Goal: Task Accomplishment & Management: Use online tool/utility

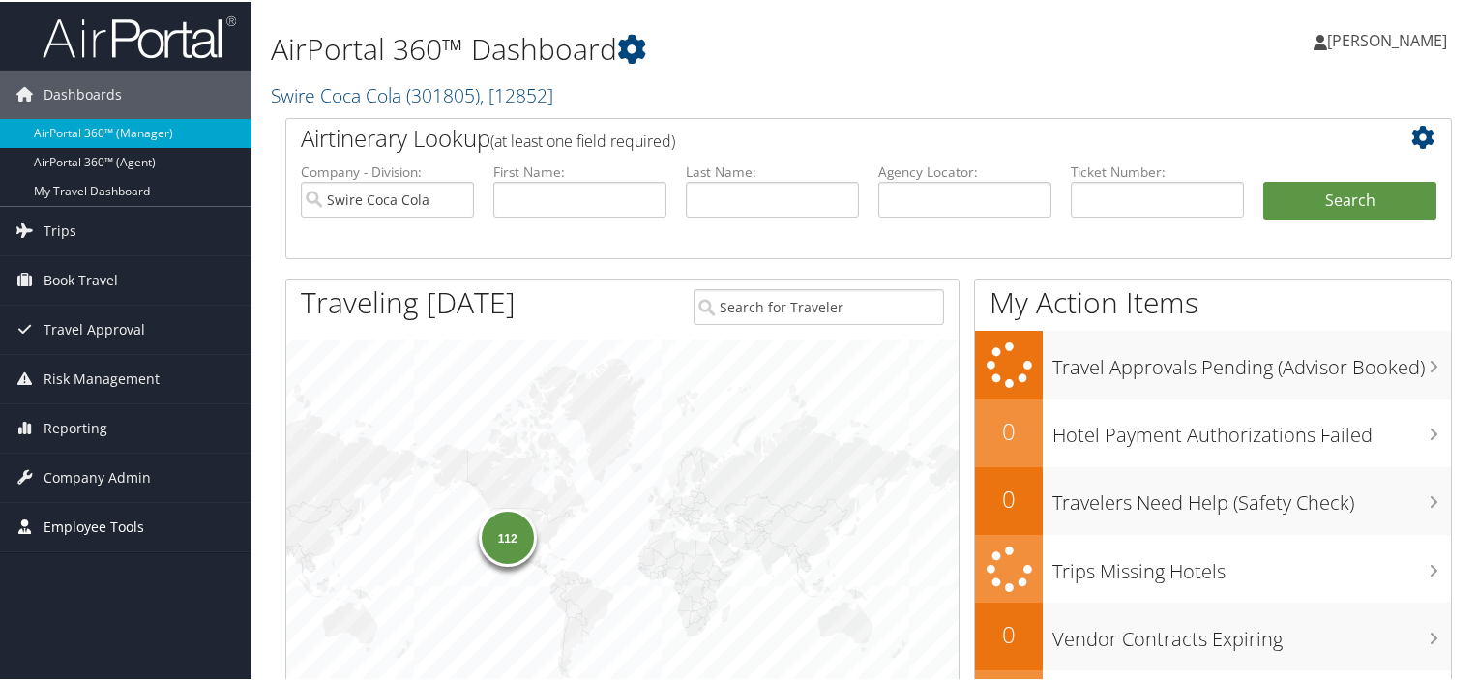
click at [77, 521] on span "Employee Tools" at bounding box center [94, 525] width 101 height 48
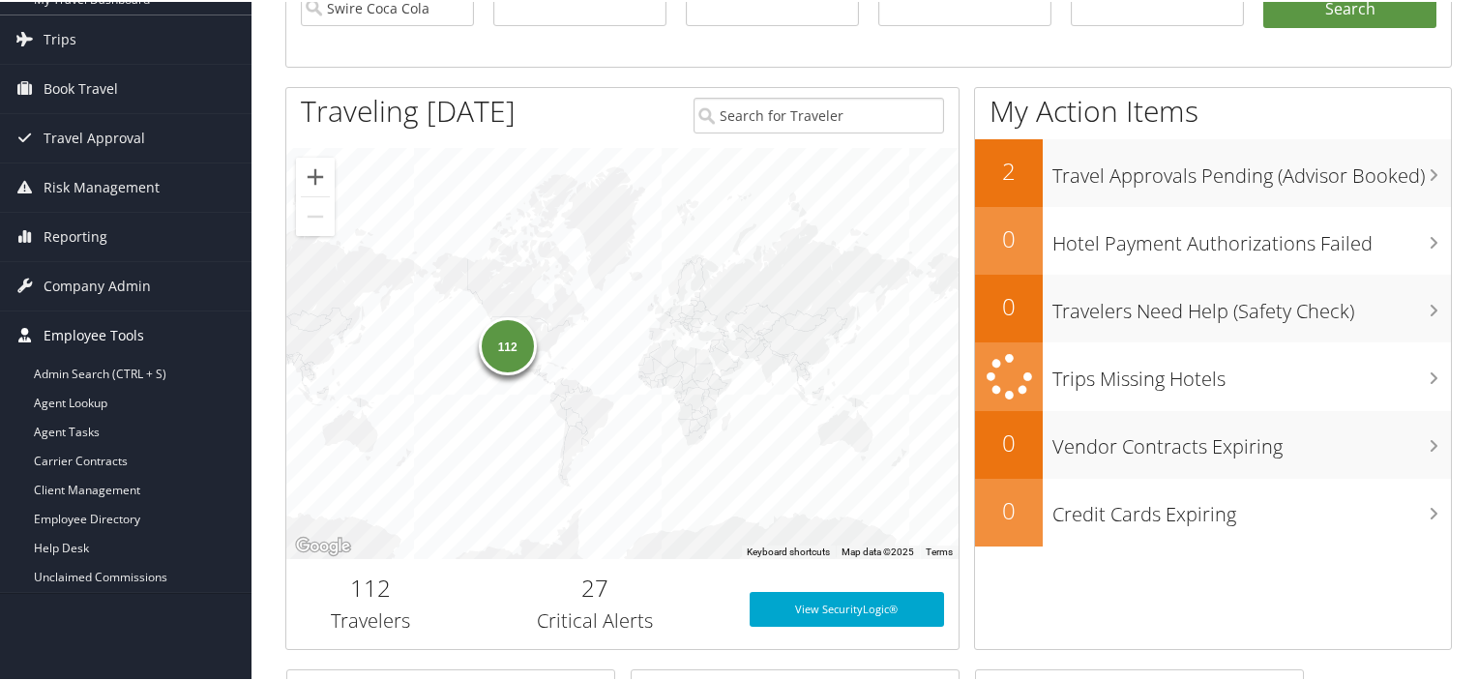
scroll to position [193, 0]
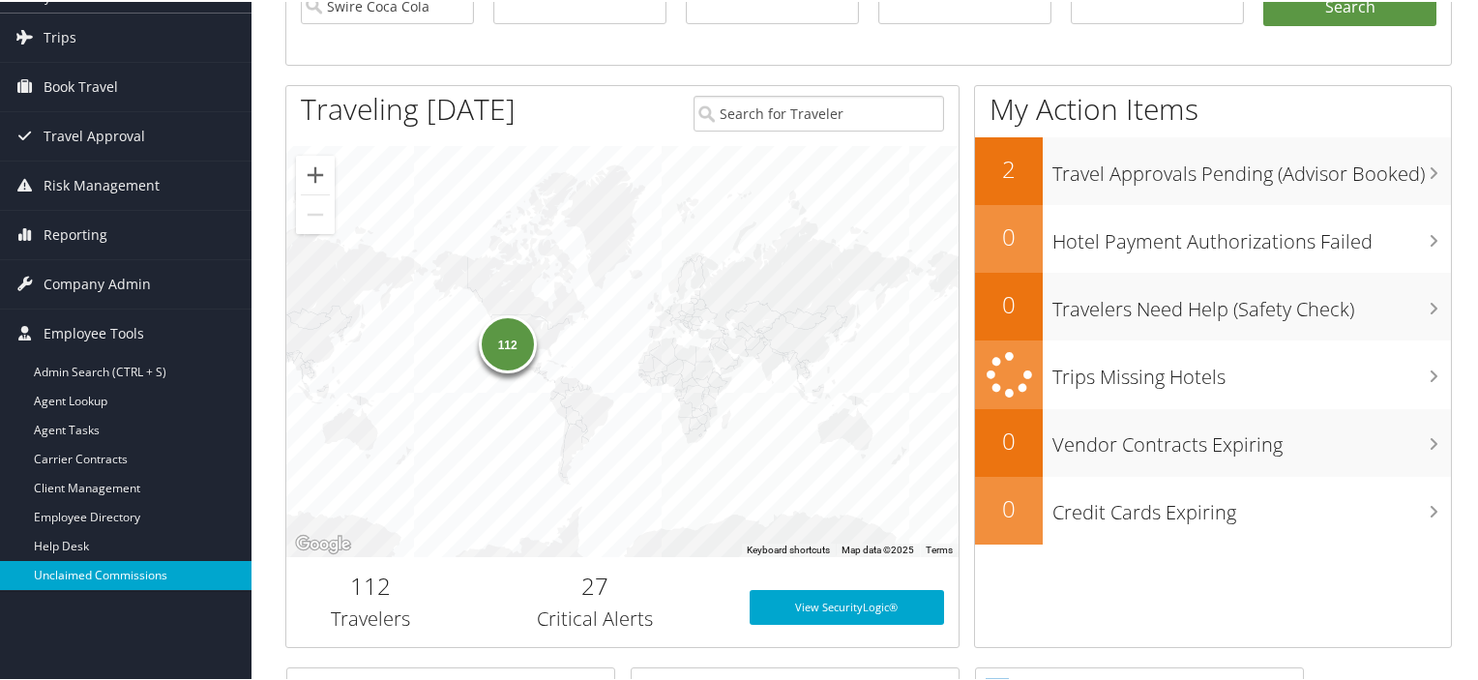
click at [111, 570] on link "Unclaimed Commissions" at bounding box center [125, 573] width 251 height 29
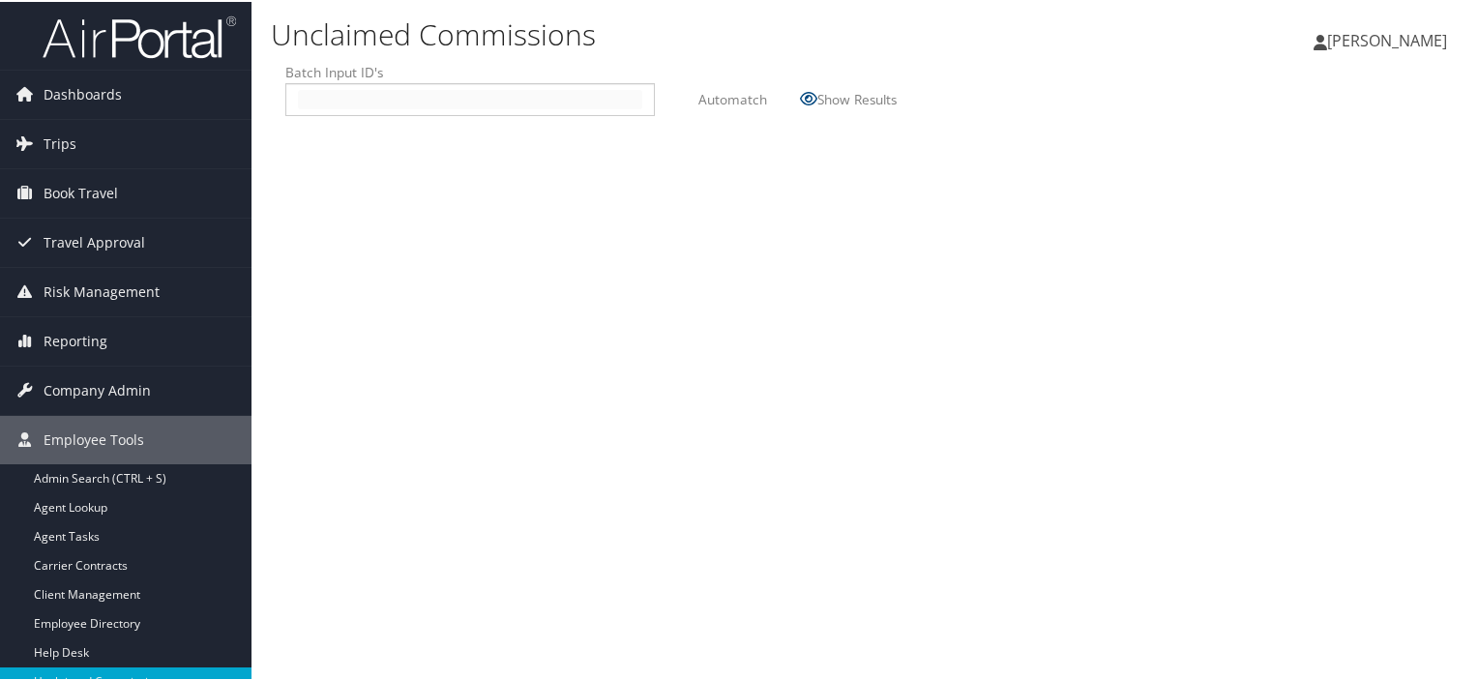
click at [326, 92] on input "text" at bounding box center [470, 97] width 344 height 19
type input "2509292"
click at [723, 96] on label "Automatch" at bounding box center [732, 97] width 69 height 36
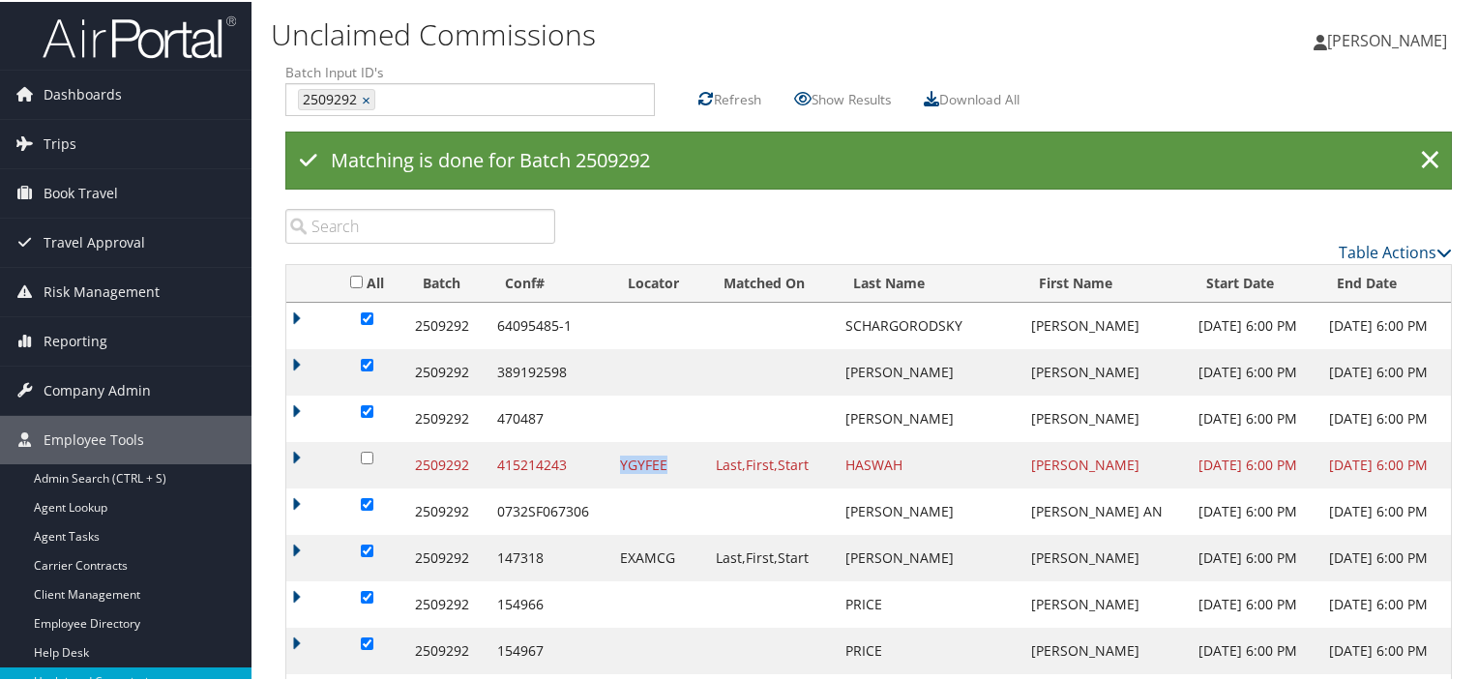
drag, startPoint x: 657, startPoint y: 460, endPoint x: 614, endPoint y: 467, distance: 43.1
click at [614, 467] on td "YGYFEE" at bounding box center [658, 463] width 96 height 46
copy td "YGYFEE"
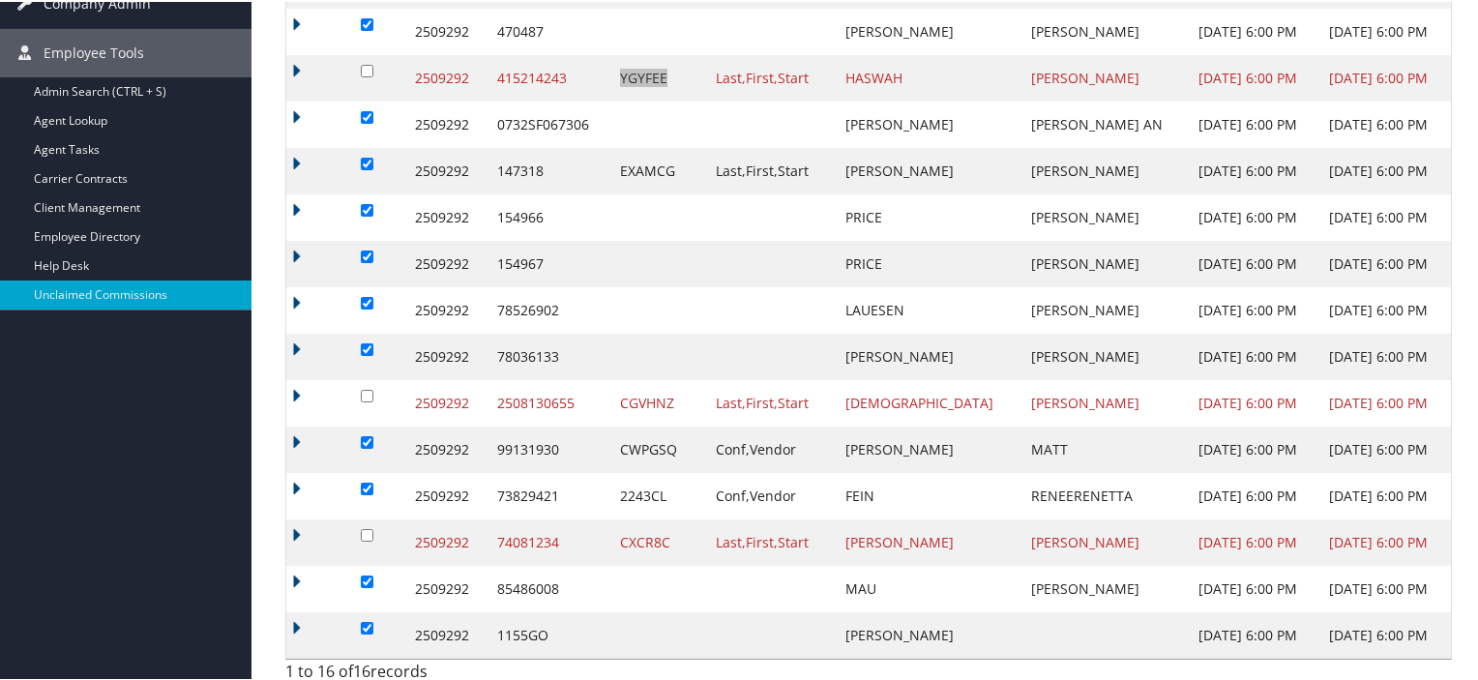
scroll to position [402, 0]
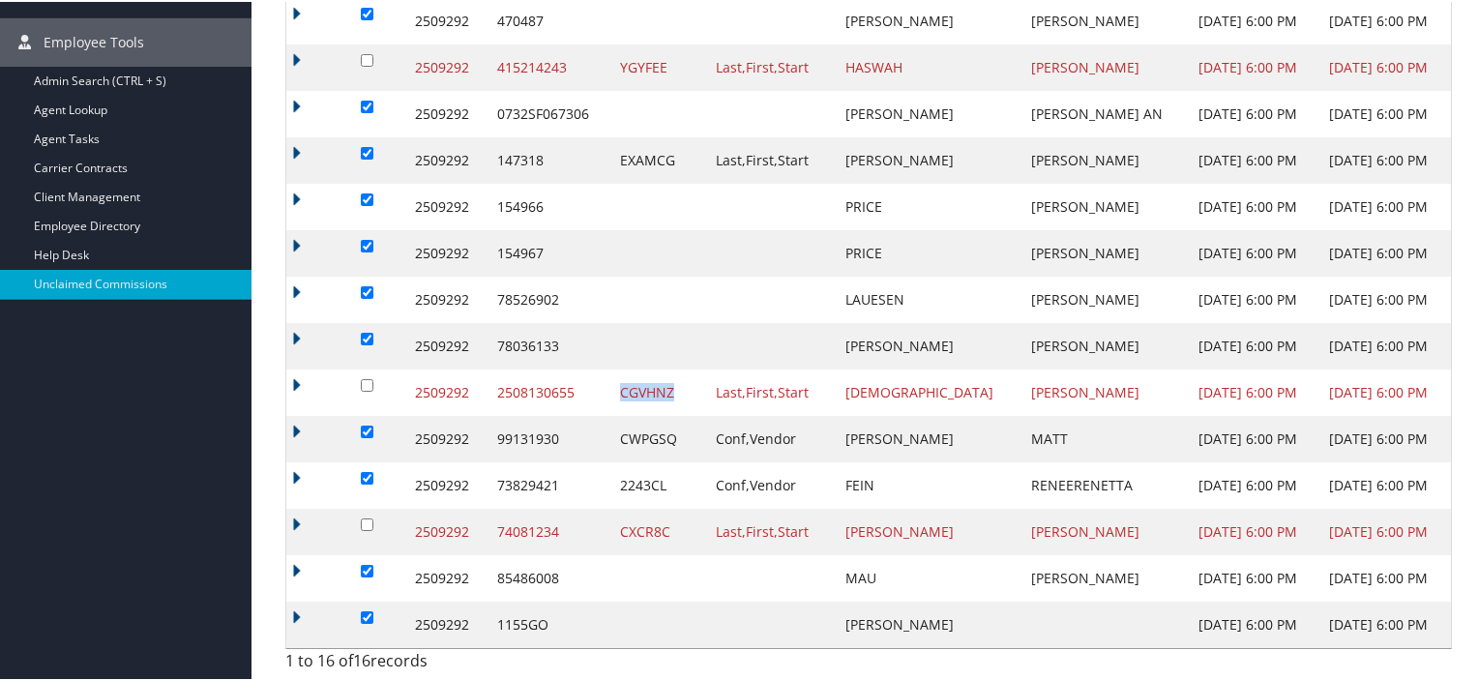
drag, startPoint x: 665, startPoint y: 389, endPoint x: 615, endPoint y: 398, distance: 51.2
click at [615, 398] on td "CGVHNZ" at bounding box center [658, 391] width 96 height 46
copy td "CGVHNZ"
drag, startPoint x: 662, startPoint y: 532, endPoint x: 609, endPoint y: 537, distance: 52.5
click at [610, 537] on td "CXCR8C" at bounding box center [658, 530] width 96 height 46
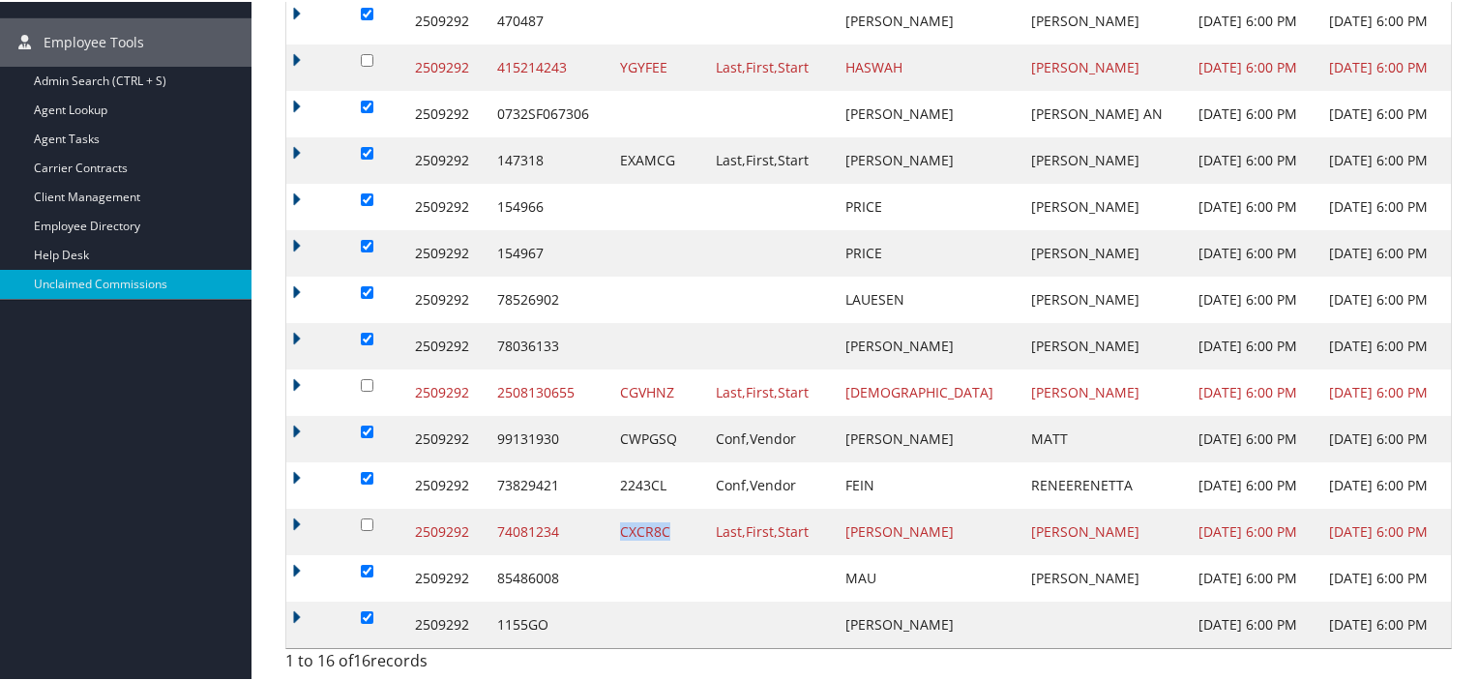
copy td "CXCR8C"
click at [364, 567] on input "checkbox" at bounding box center [367, 569] width 13 height 13
checkbox input "false"
click at [365, 614] on input "checkbox" at bounding box center [367, 615] width 13 height 13
checkbox input "false"
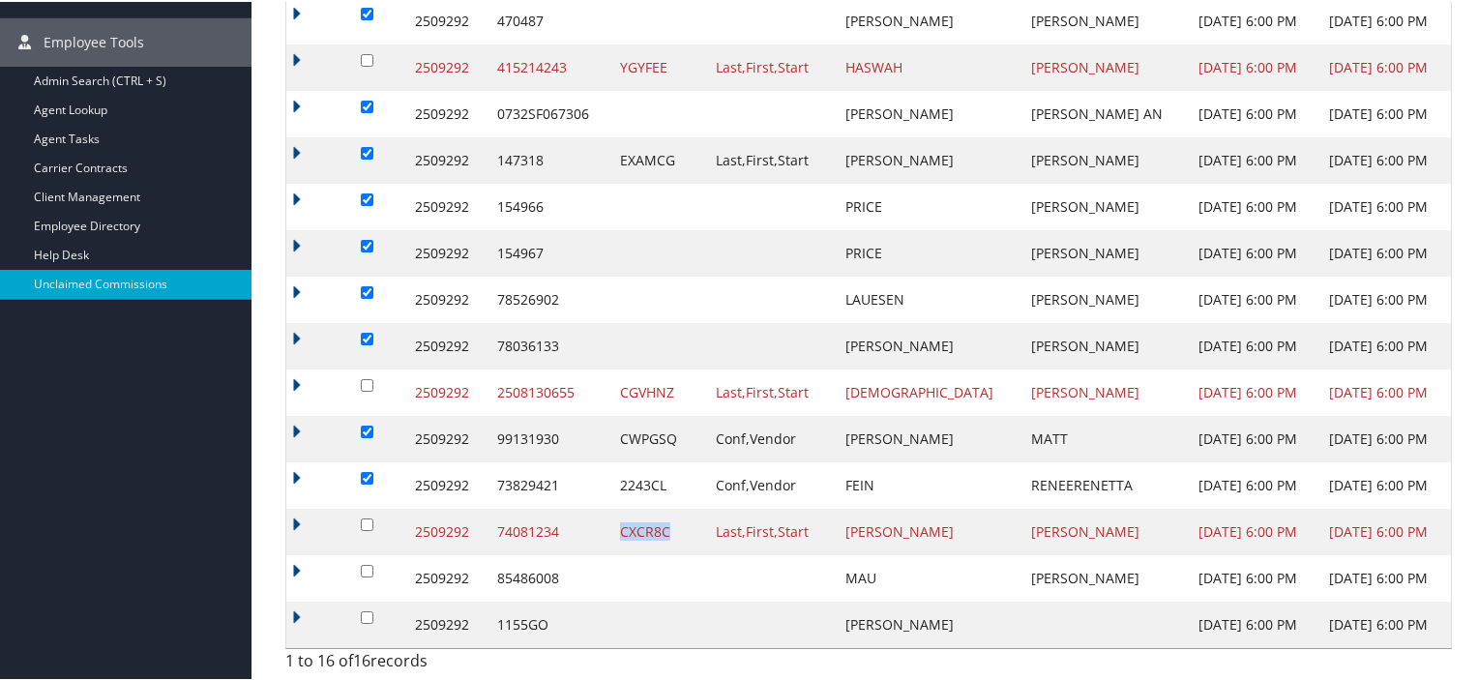
click at [365, 331] on input "checkbox" at bounding box center [367, 337] width 13 height 13
checkbox input "false"
click at [362, 285] on input "checkbox" at bounding box center [367, 290] width 13 height 13
checkbox input "false"
click at [362, 238] on input "checkbox" at bounding box center [367, 244] width 13 height 13
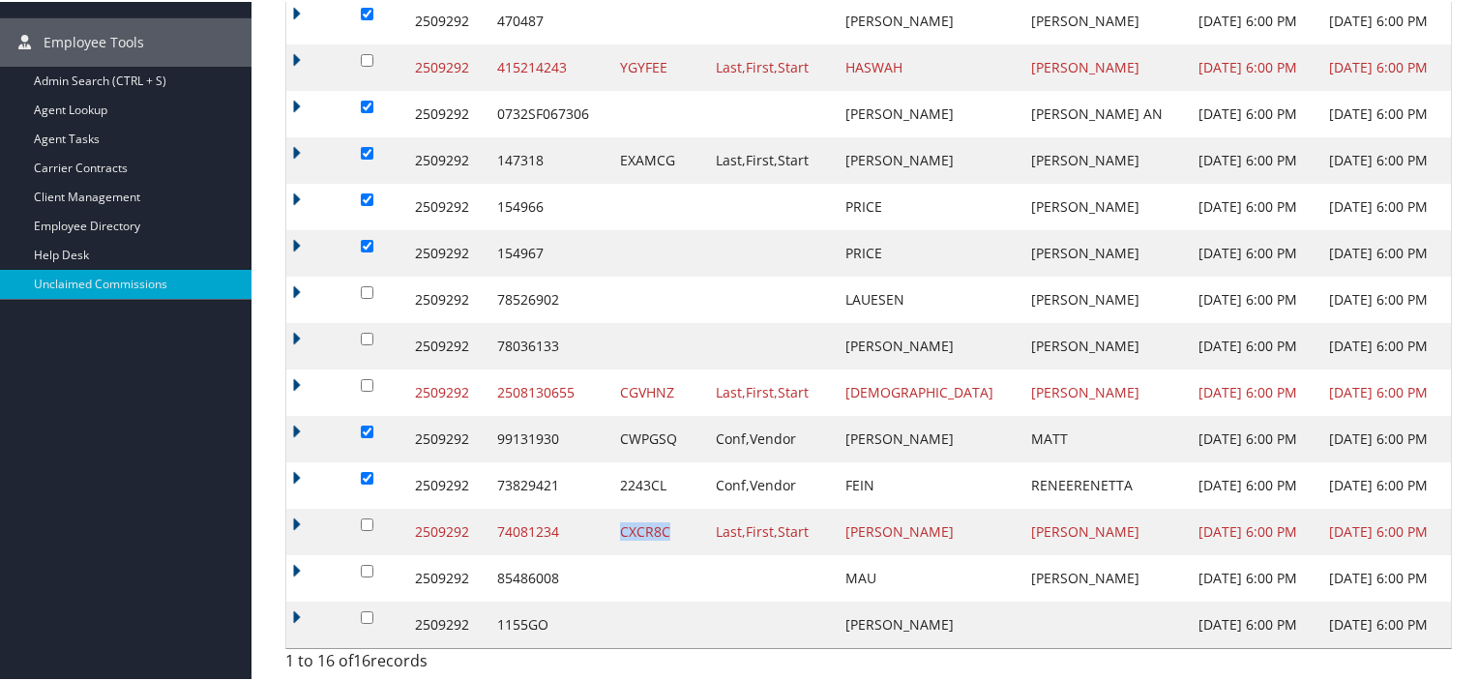
checkbox input "false"
click at [367, 192] on input "checkbox" at bounding box center [367, 198] width 13 height 13
checkbox input "false"
click at [363, 99] on input "checkbox" at bounding box center [367, 105] width 13 height 13
checkbox input "false"
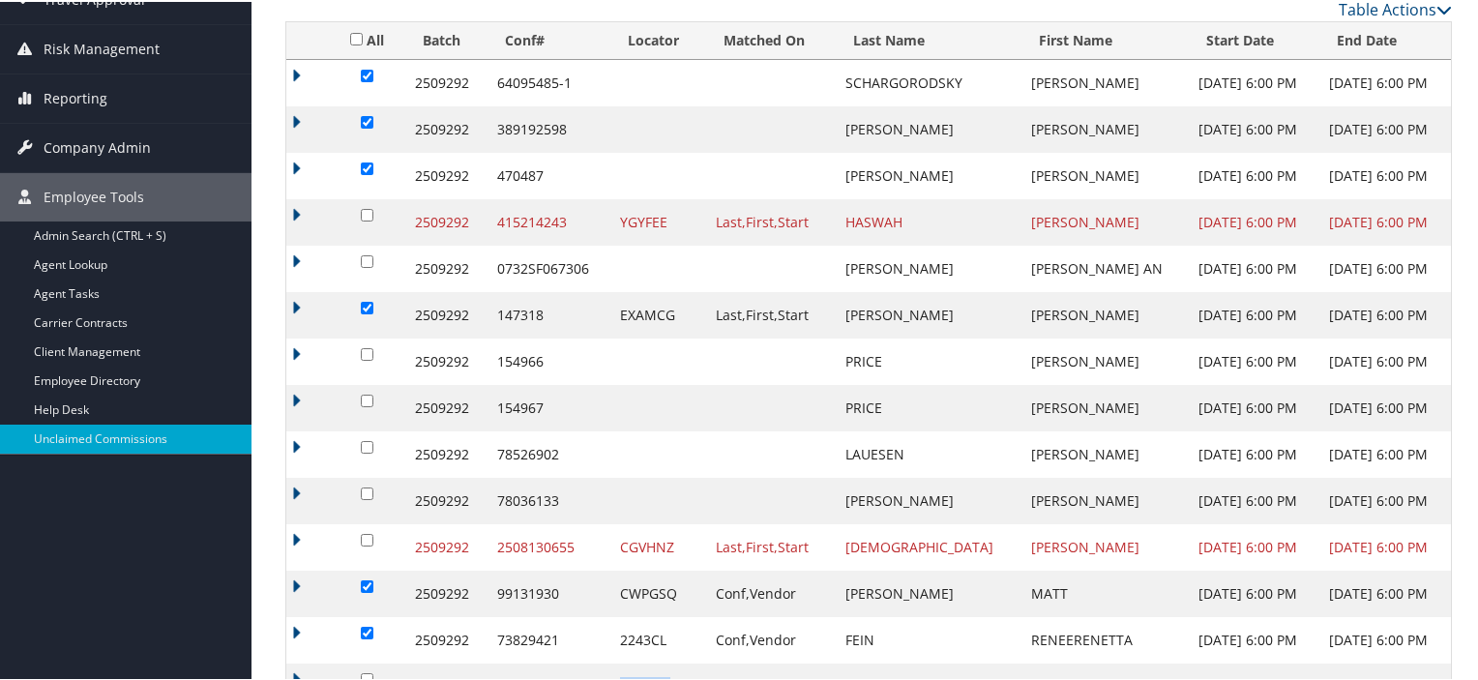
scroll to position [209, 0]
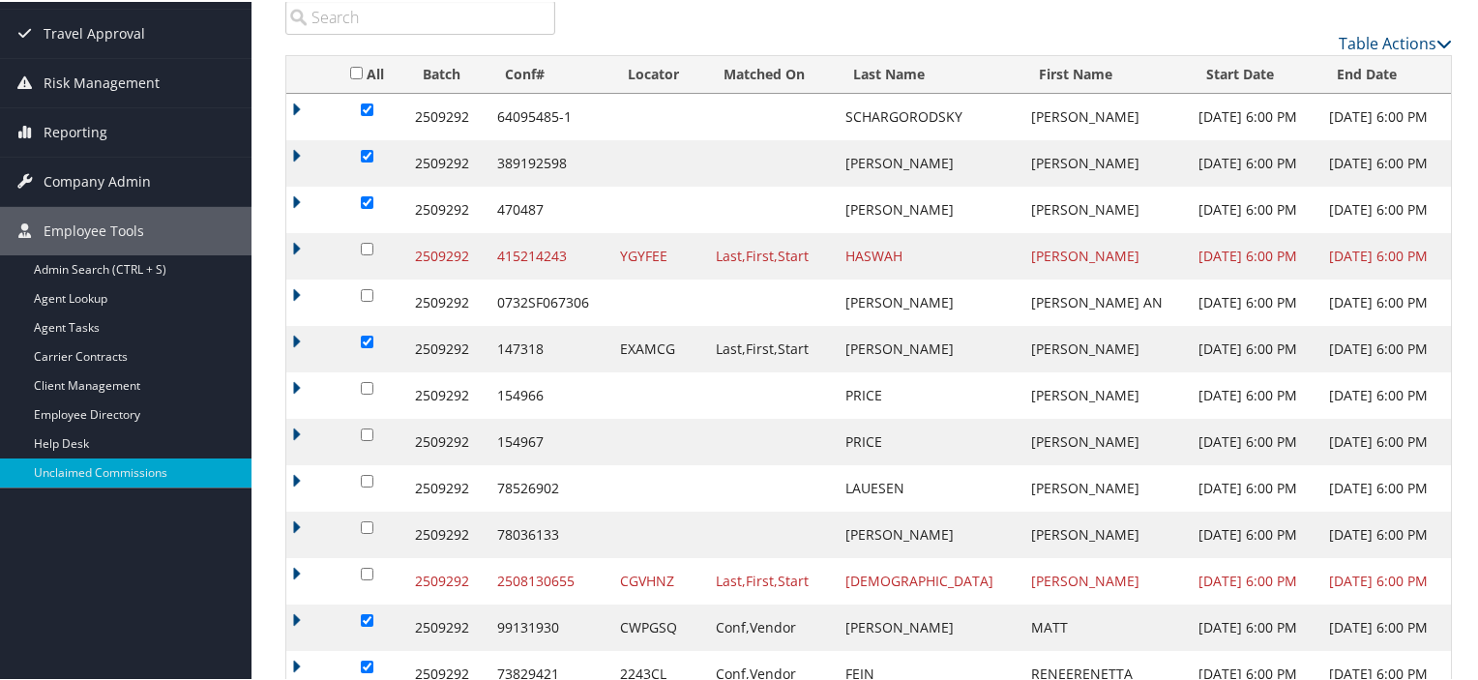
click at [366, 199] on input "checkbox" at bounding box center [367, 200] width 13 height 13
checkbox input "false"
click at [367, 155] on input "checkbox" at bounding box center [367, 154] width 13 height 13
checkbox input "false"
click at [362, 103] on input "checkbox" at bounding box center [367, 108] width 13 height 13
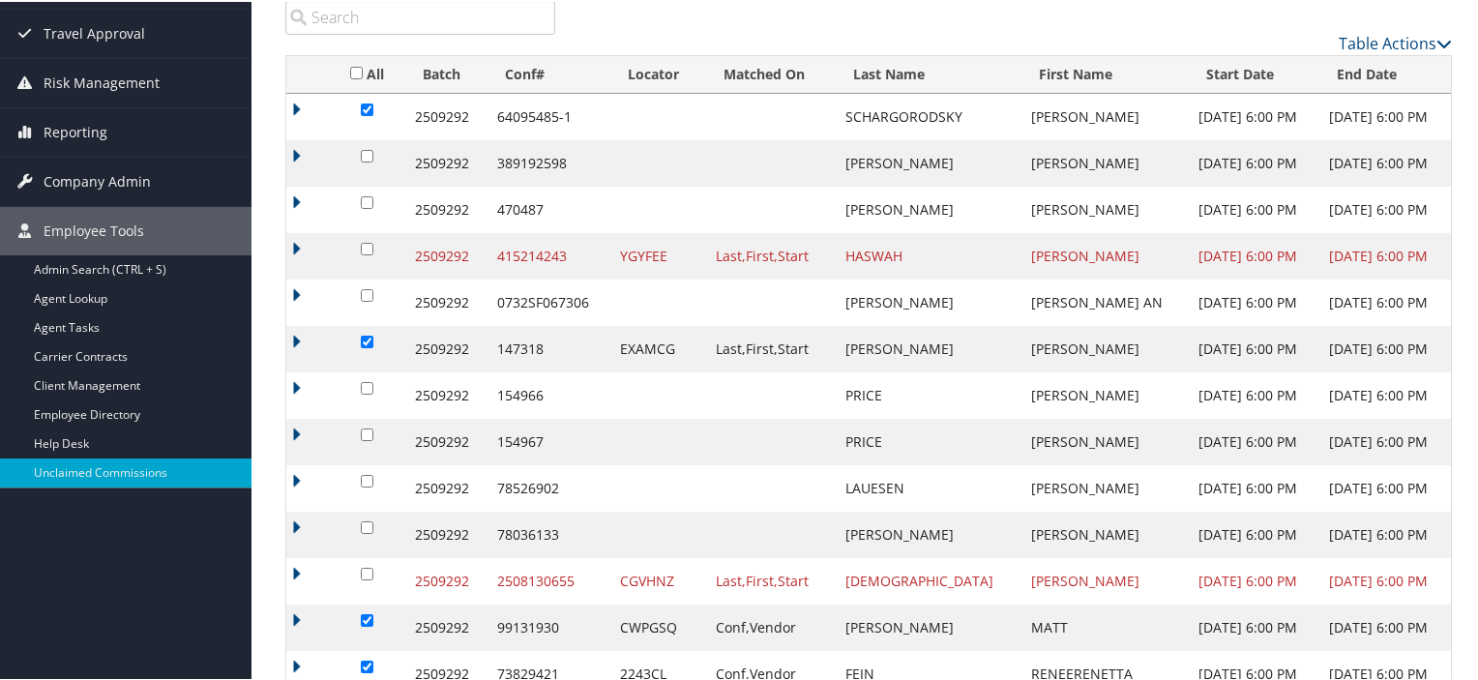
checkbox input "false"
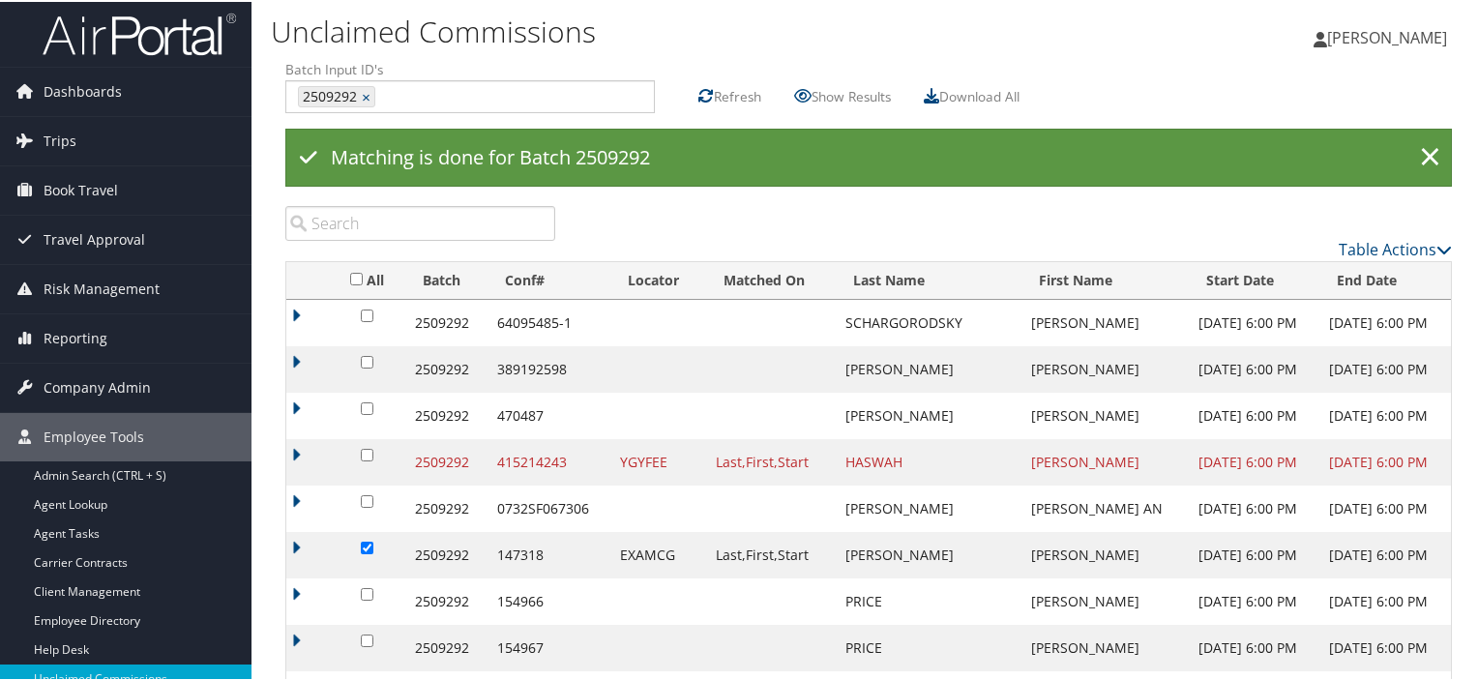
scroll to position [0, 0]
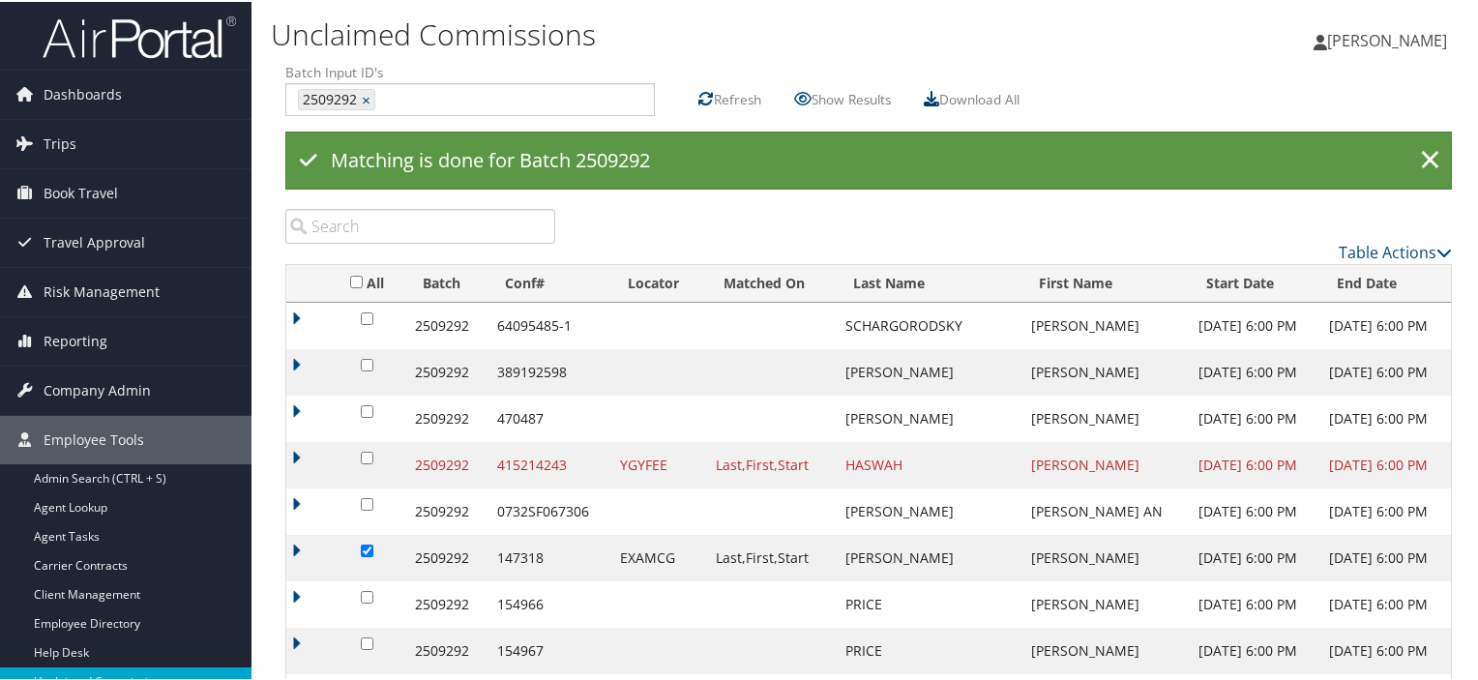
click at [939, 96] on icon at bounding box center [931, 96] width 15 height 15
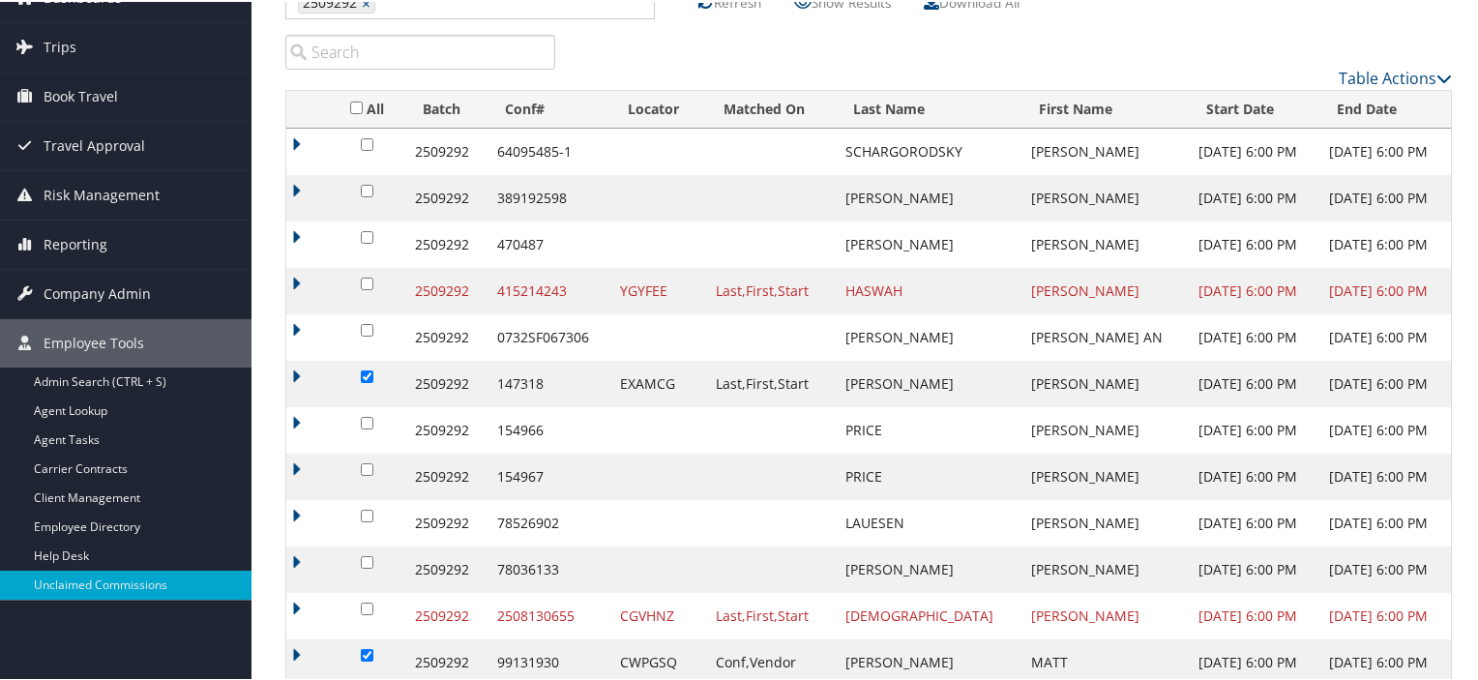
scroll to position [193, 0]
